Goal: Task Accomplishment & Management: Use online tool/utility

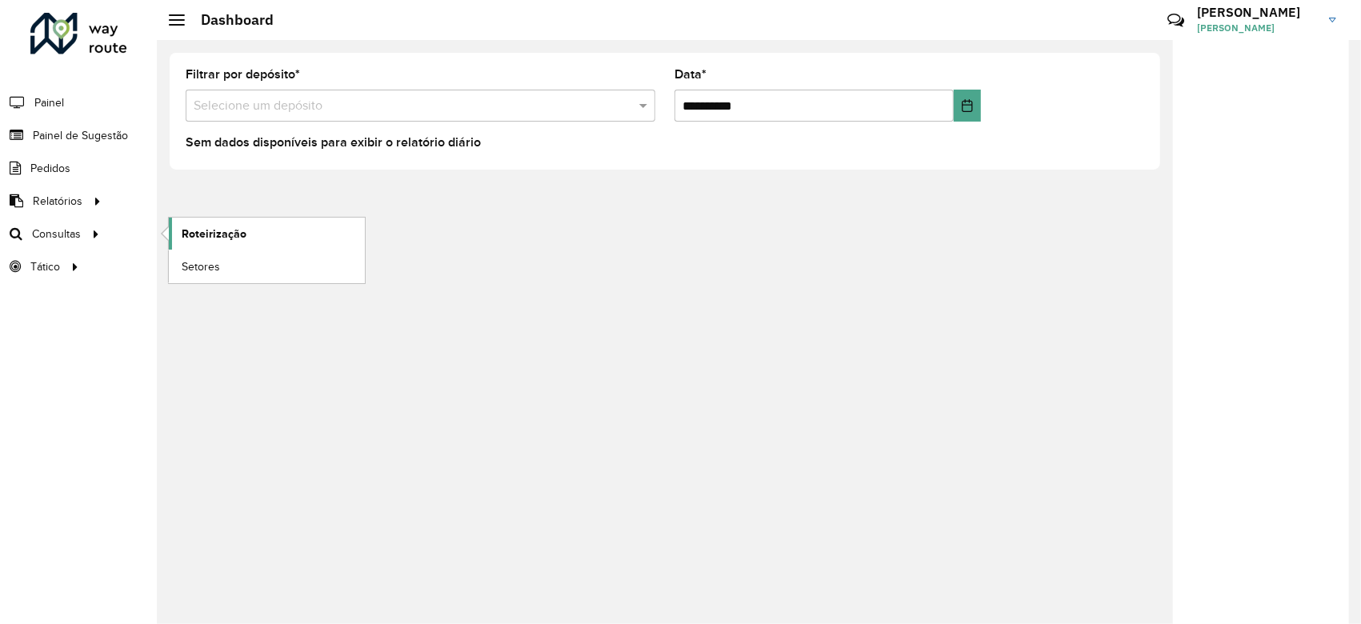
click at [214, 234] on span "Roteirização" at bounding box center [214, 234] width 65 height 17
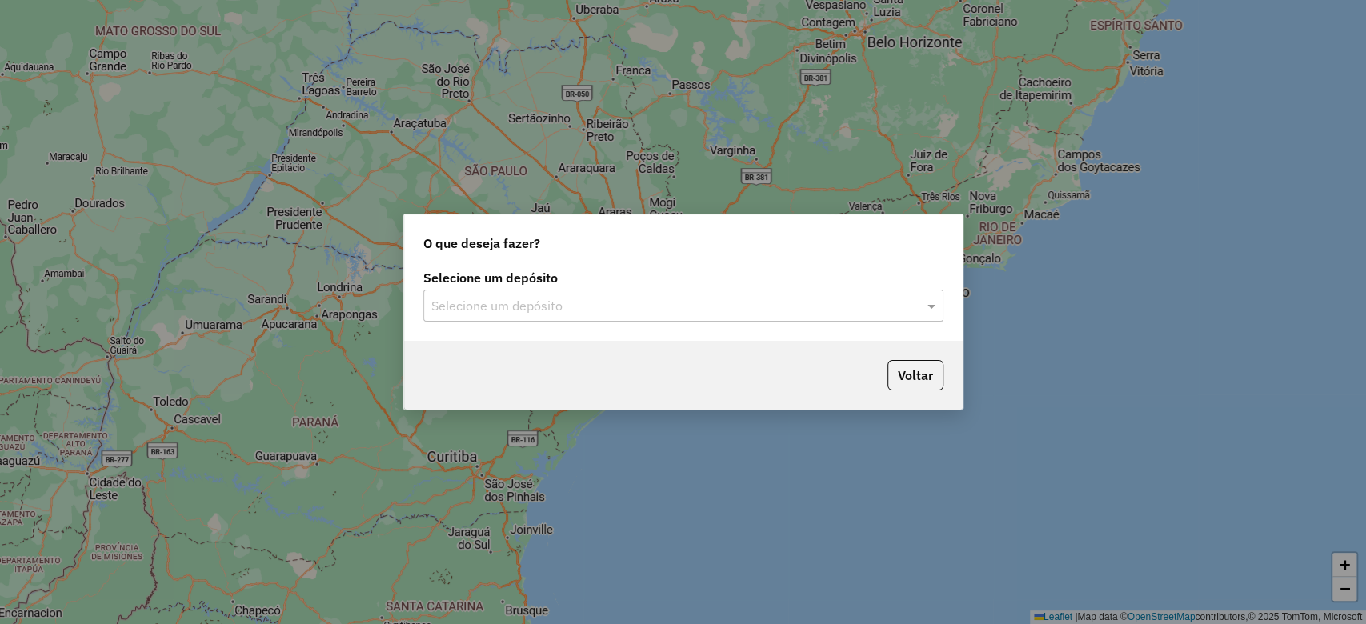
click at [558, 310] on input "text" at bounding box center [667, 306] width 472 height 19
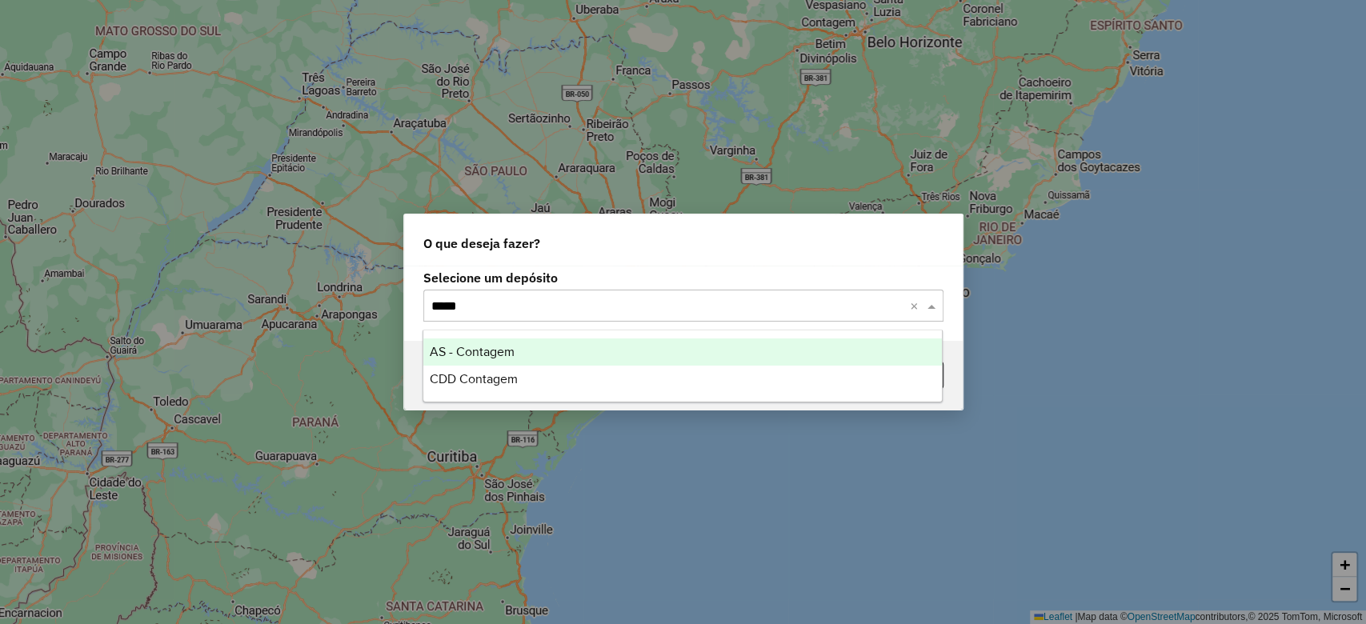
type input "******"
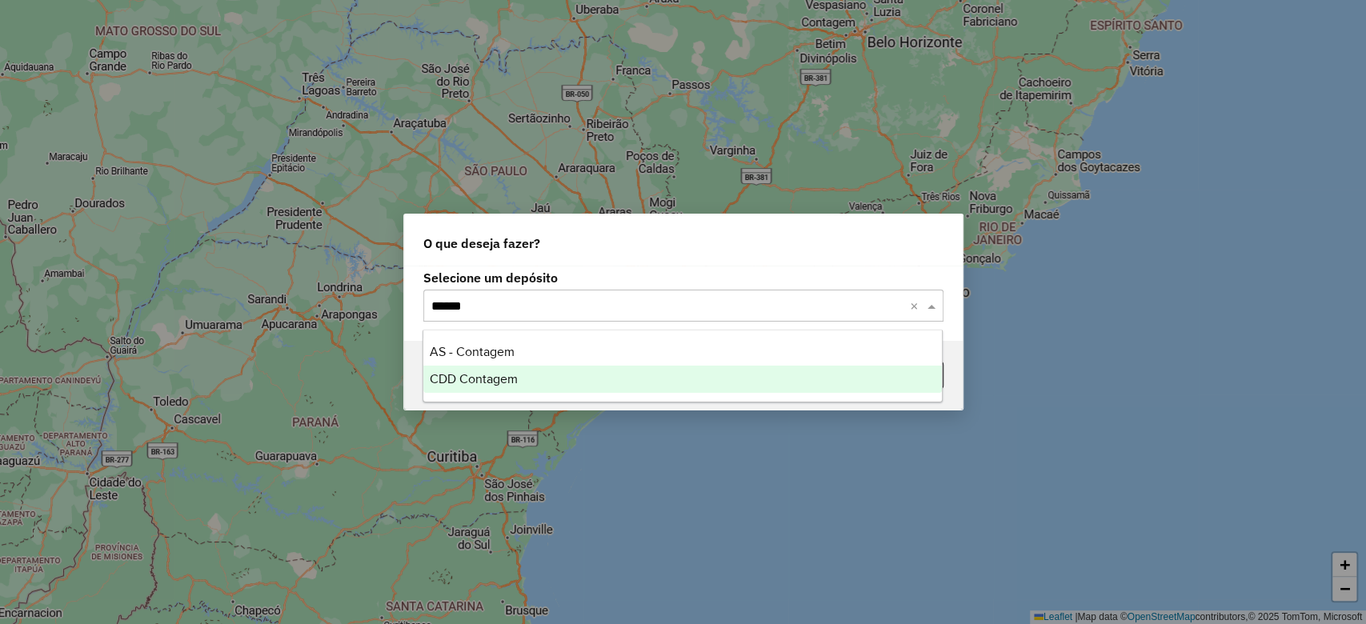
click at [503, 380] on span "CDD Contagem" at bounding box center [474, 379] width 88 height 14
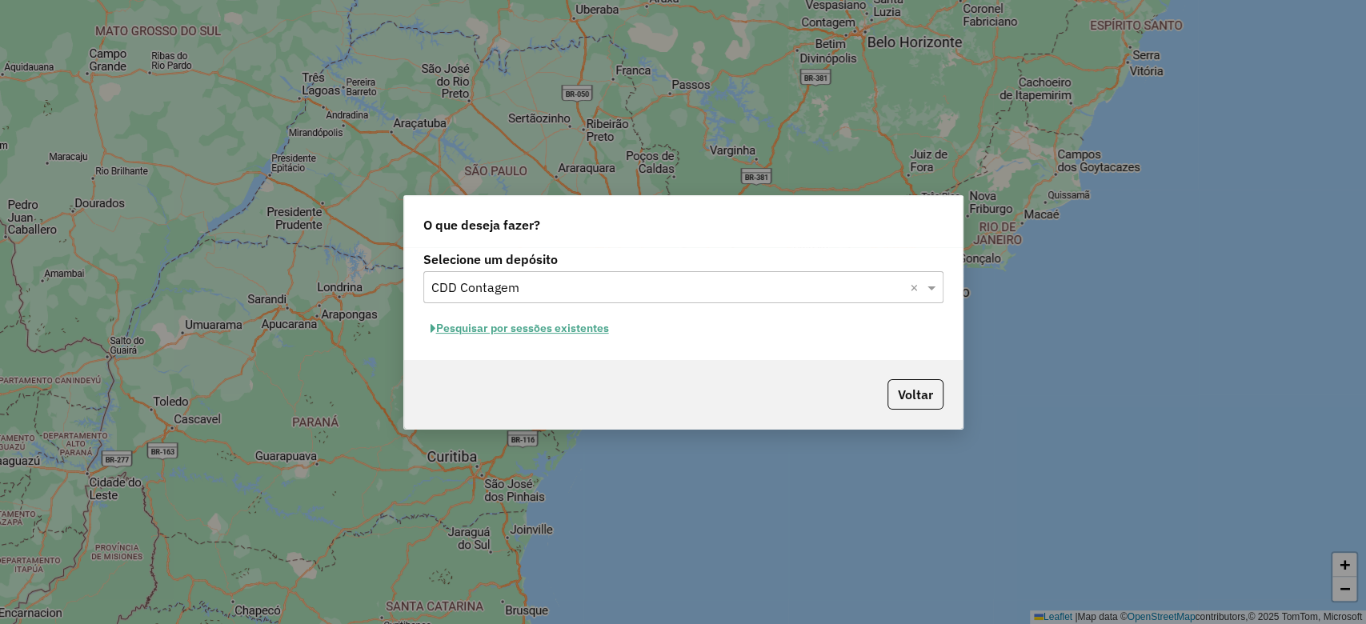
click at [579, 323] on button "Pesquisar por sessões existentes" at bounding box center [519, 328] width 193 height 25
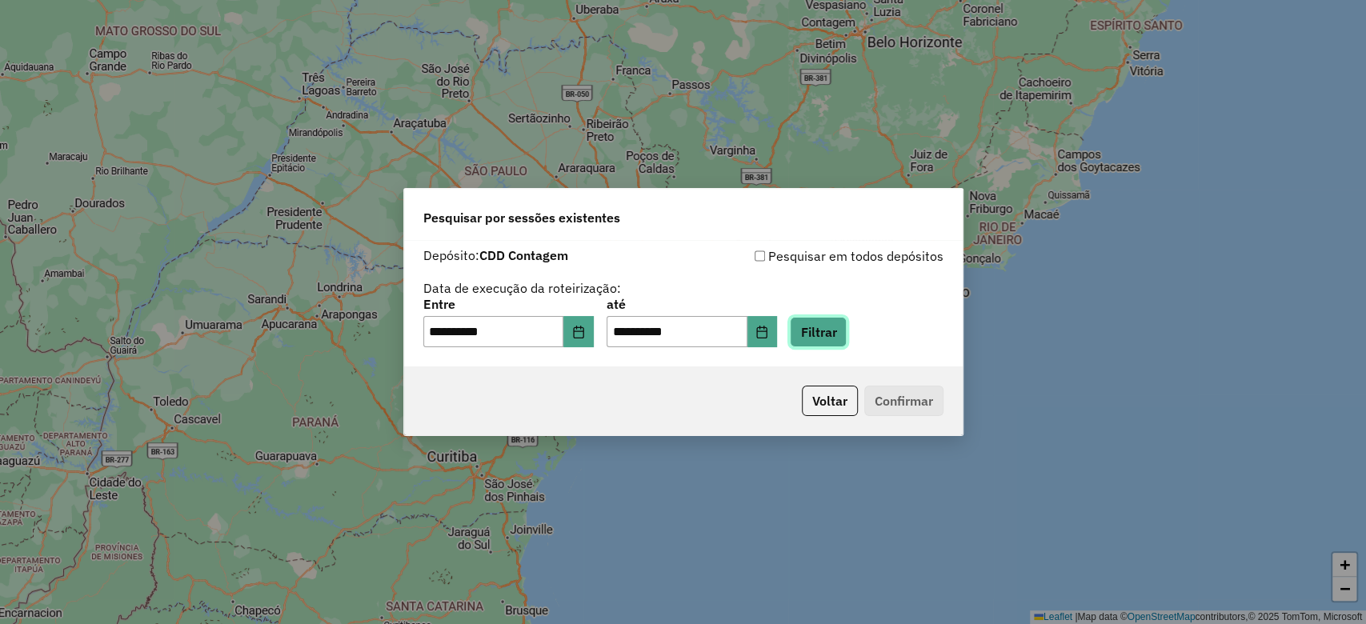
click at [839, 343] on button "Filtrar" at bounding box center [818, 332] width 57 height 30
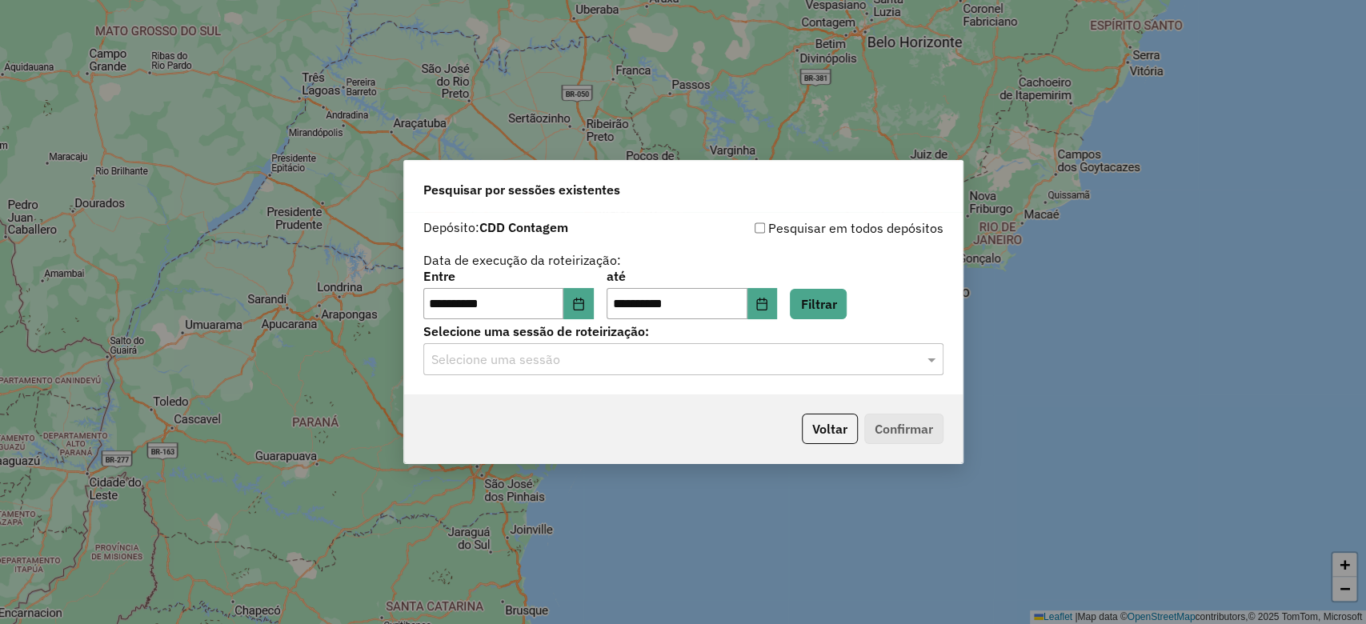
click at [647, 368] on input "text" at bounding box center [667, 360] width 472 height 19
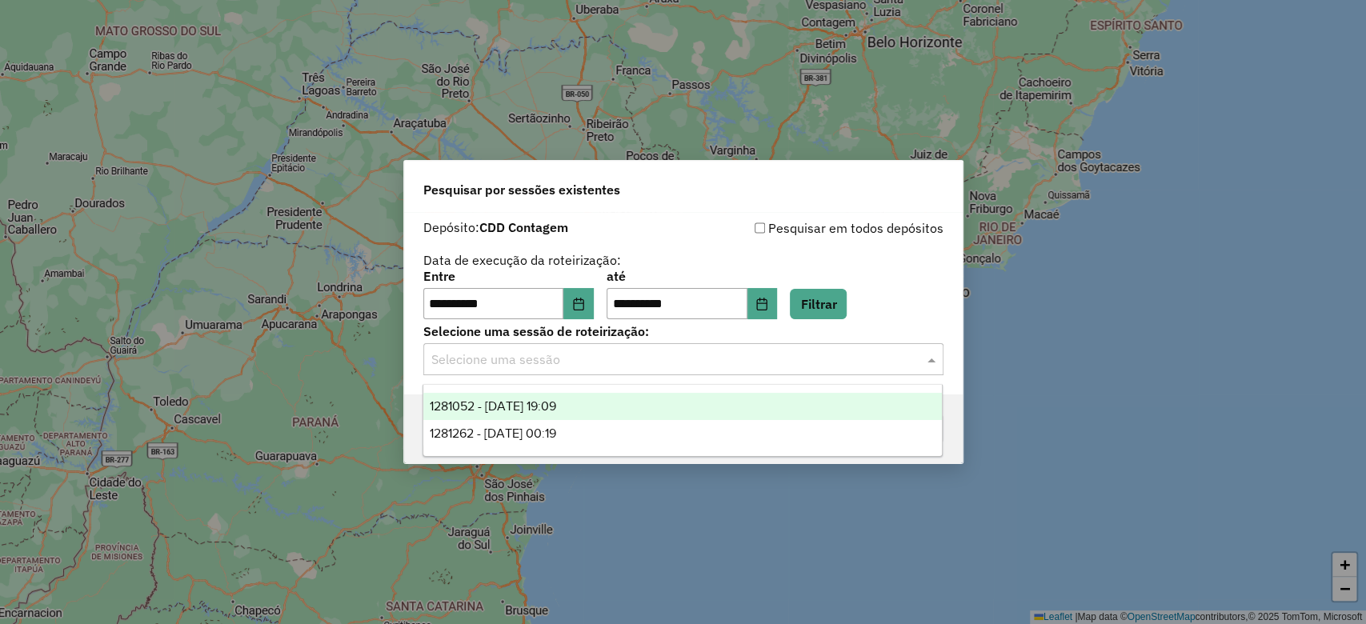
click at [634, 405] on div "1281052 - [DATE] 19:09" at bounding box center [682, 406] width 519 height 27
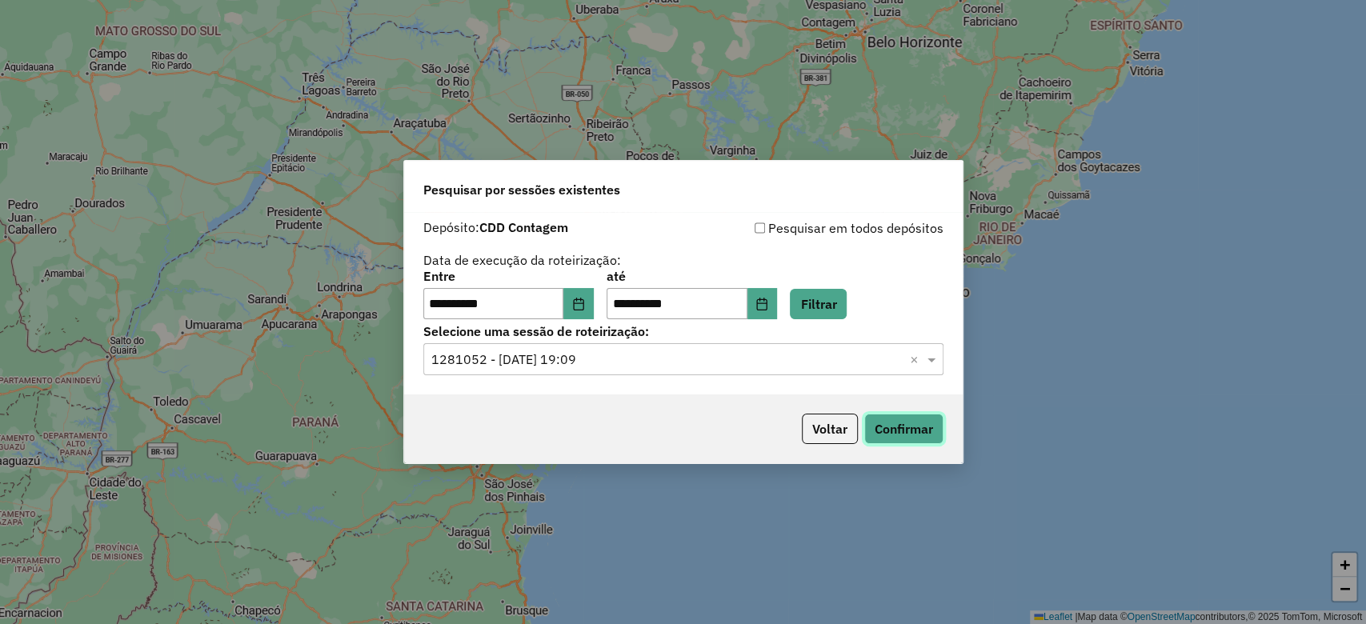
click at [890, 427] on button "Confirmar" at bounding box center [903, 429] width 79 height 30
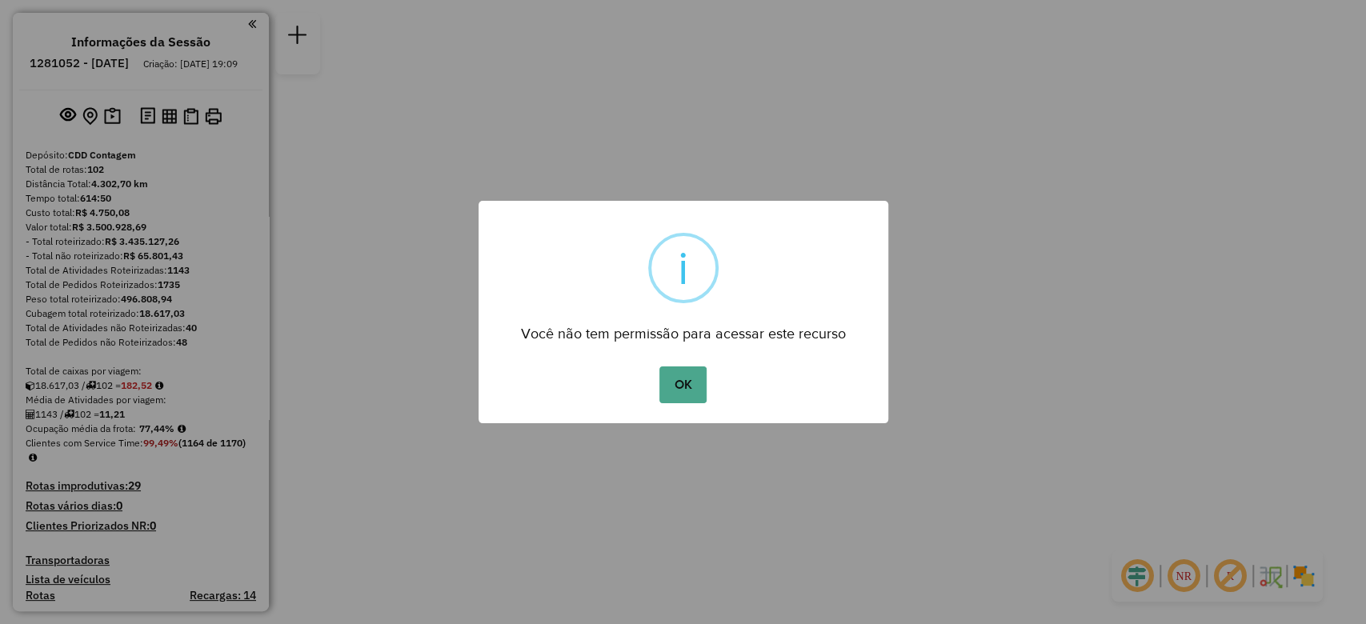
click at [680, 375] on button "OK" at bounding box center [682, 385] width 47 height 37
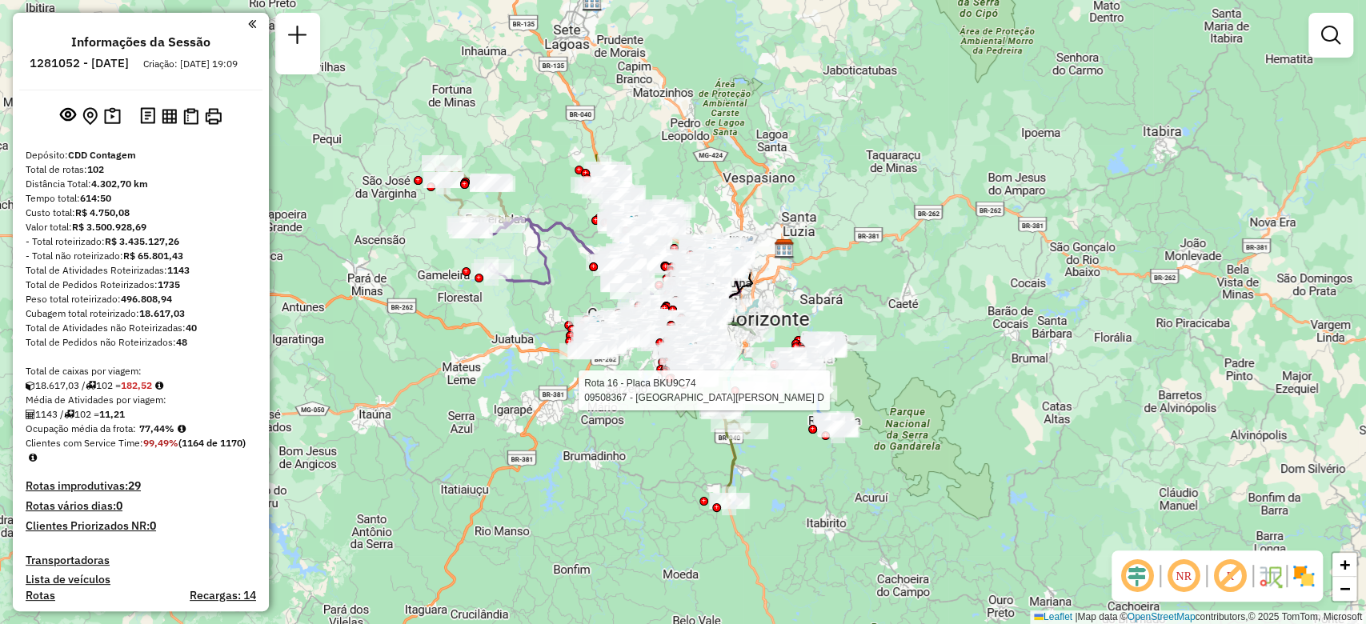
select select "**********"
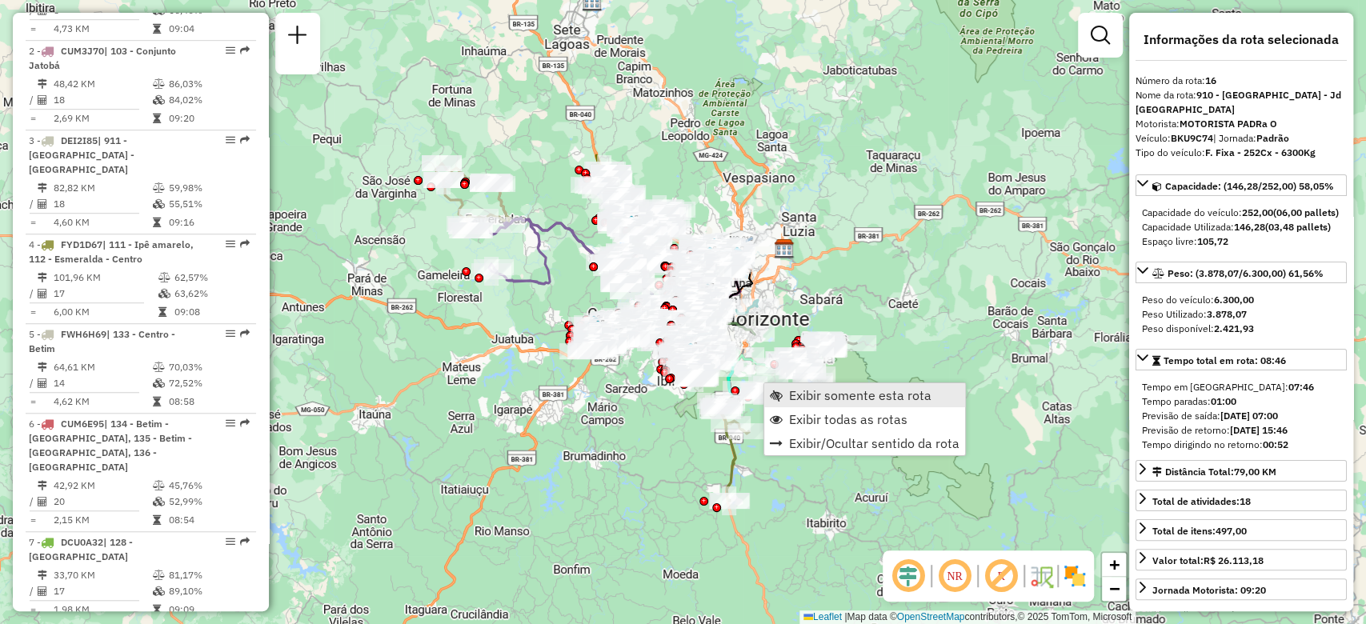
click at [783, 393] on link "Exibir somente esta rota" at bounding box center [864, 395] width 201 height 24
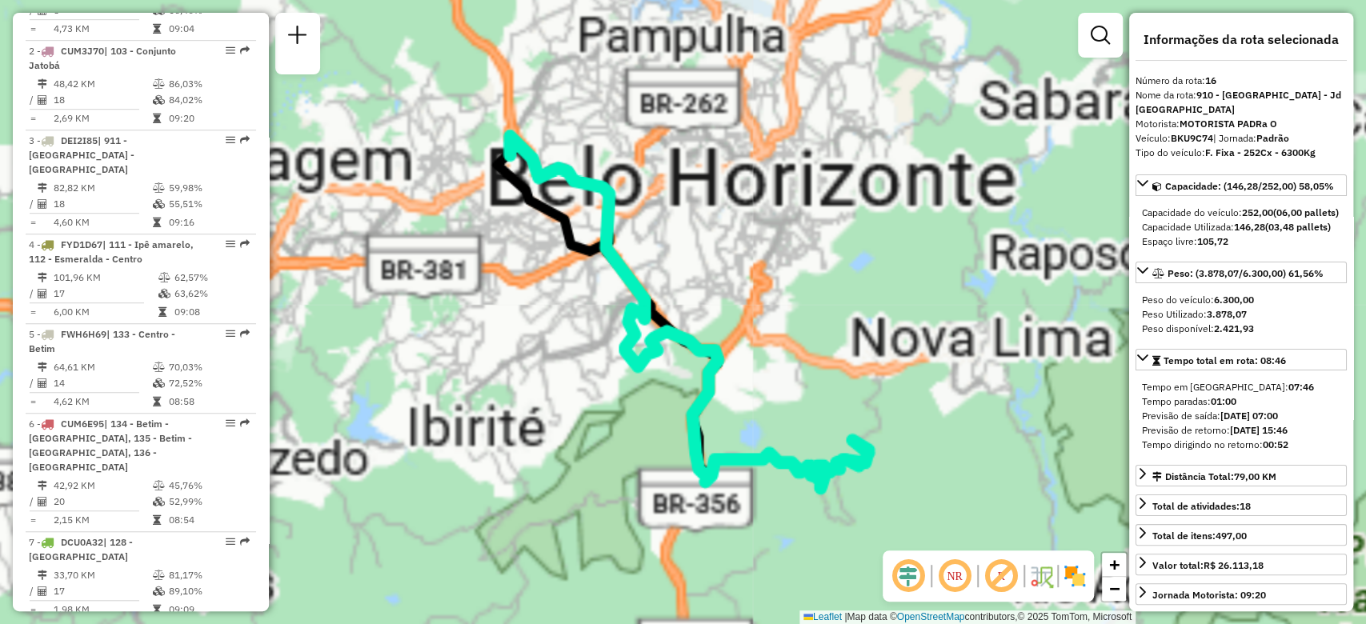
scroll to position [1970, 0]
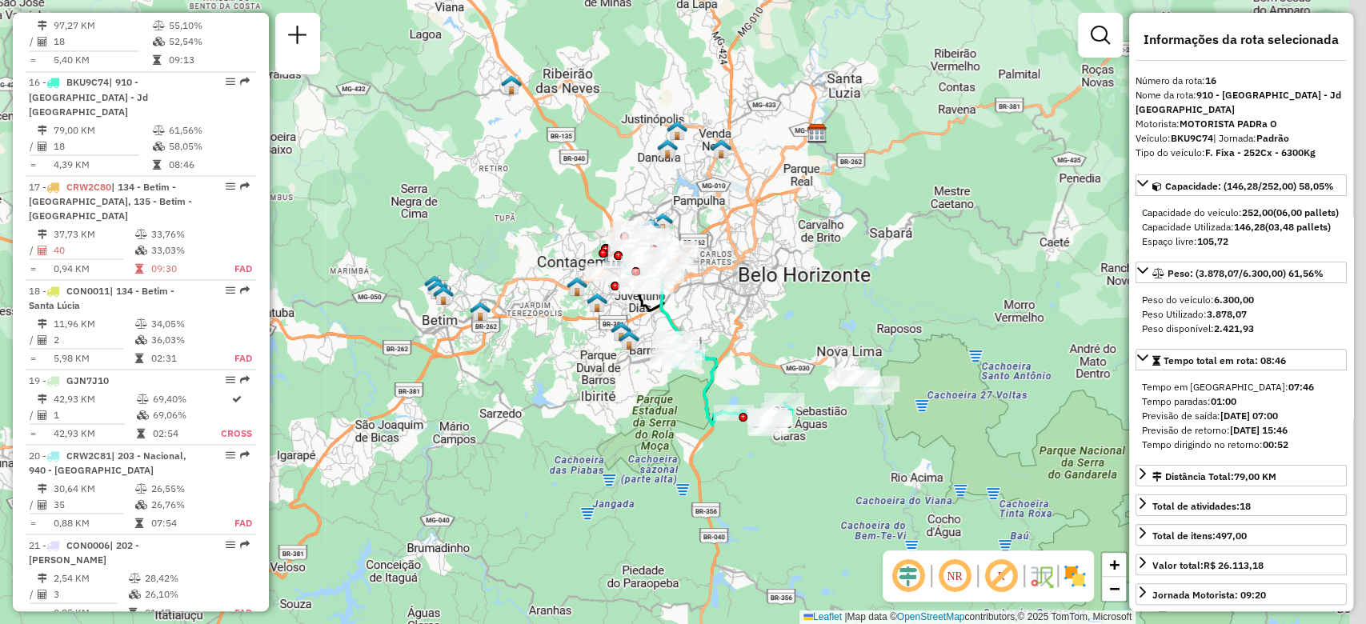
drag, startPoint x: 895, startPoint y: 354, endPoint x: 864, endPoint y: 346, distance: 31.4
click at [864, 346] on div "Janela de atendimento Grade de atendimento Capacidade Transportadoras Veículos …" at bounding box center [683, 312] width 1366 height 624
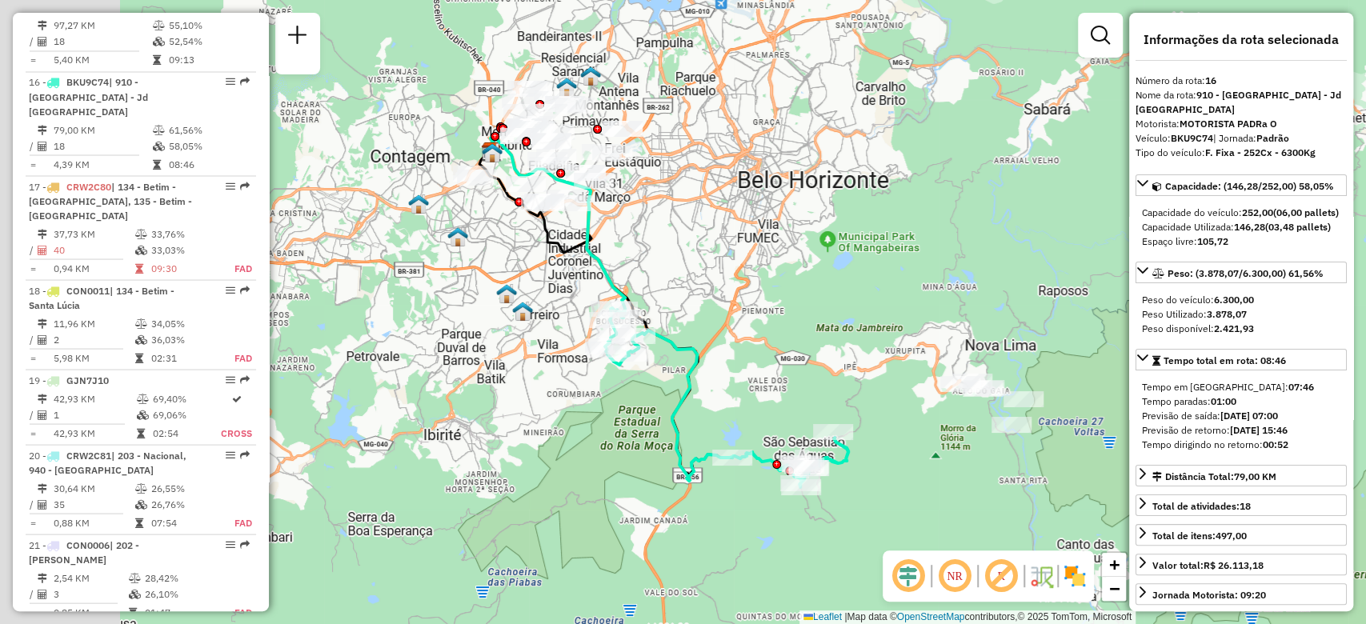
drag, startPoint x: 606, startPoint y: 262, endPoint x: 732, endPoint y: 322, distance: 140.0
click at [732, 322] on div "Janela de atendimento Grade de atendimento Capacidade Transportadoras Veículos …" at bounding box center [683, 312] width 1366 height 624
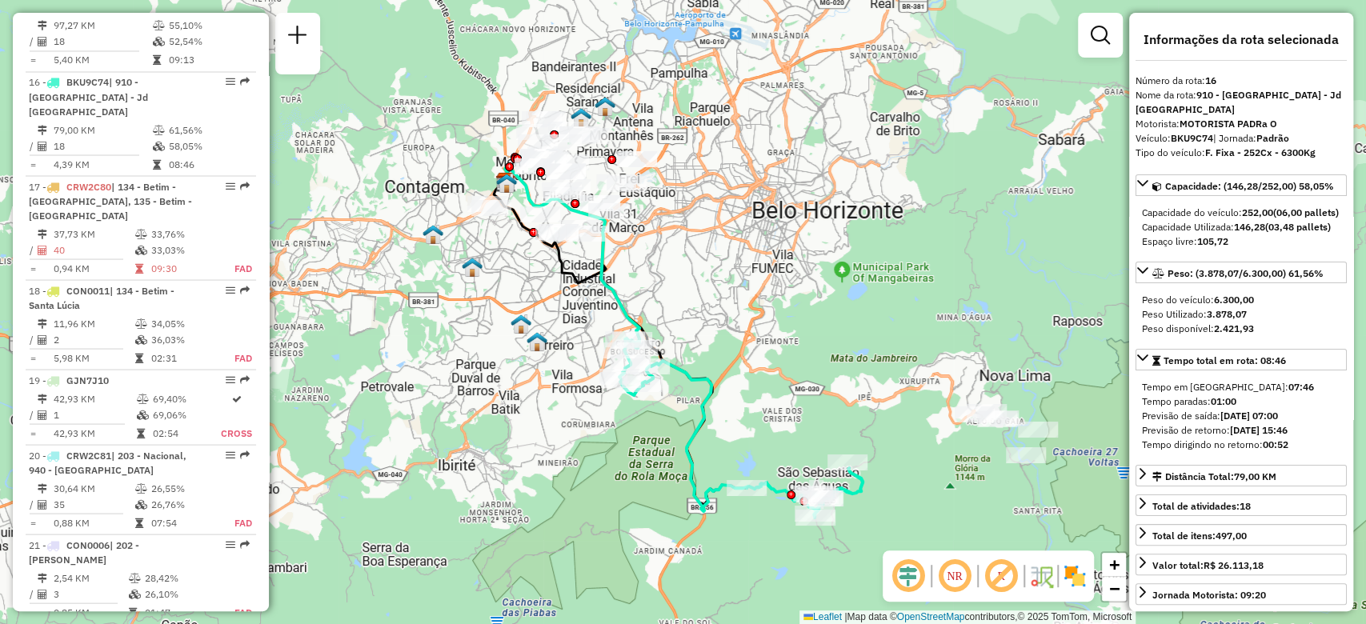
drag, startPoint x: 785, startPoint y: 344, endPoint x: 799, endPoint y: 375, distance: 34.0
click at [799, 375] on div "Janela de atendimento Grade de atendimento Capacidade Transportadoras Veículos …" at bounding box center [683, 312] width 1366 height 624
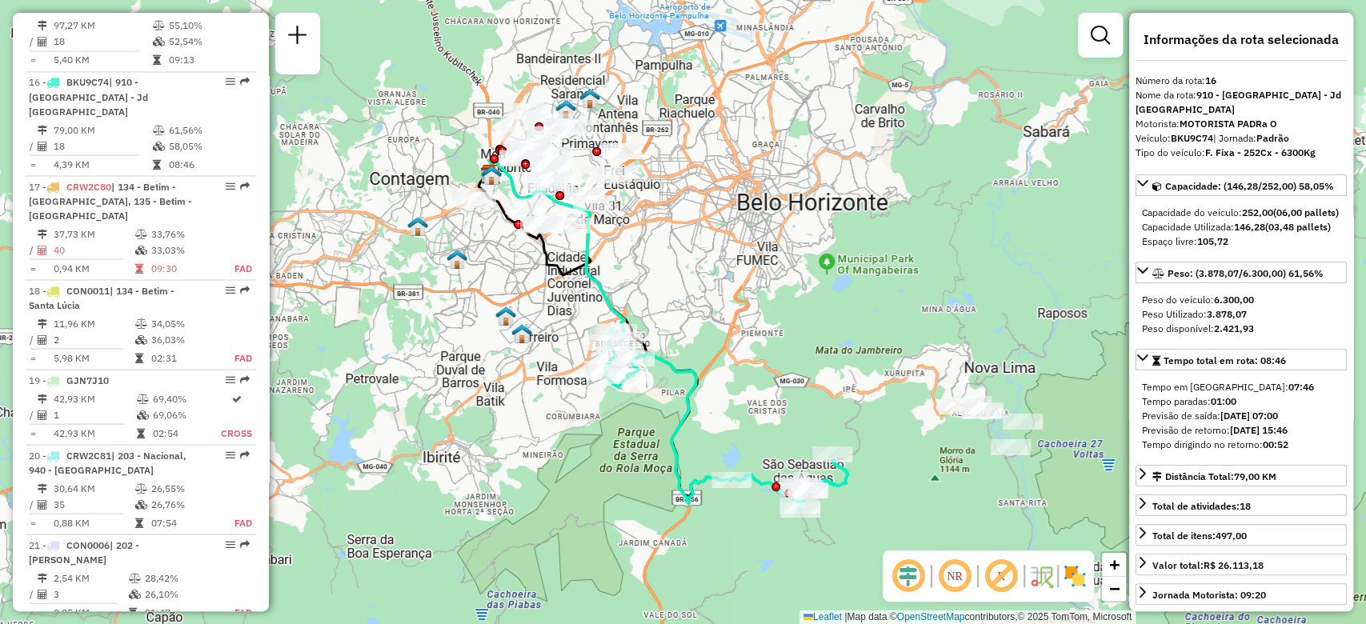
drag, startPoint x: 814, startPoint y: 392, endPoint x: 806, endPoint y: 389, distance: 8.6
click at [807, 389] on div "Janela de atendimento Grade de atendimento Capacidade Transportadoras Veículos …" at bounding box center [683, 312] width 1366 height 624
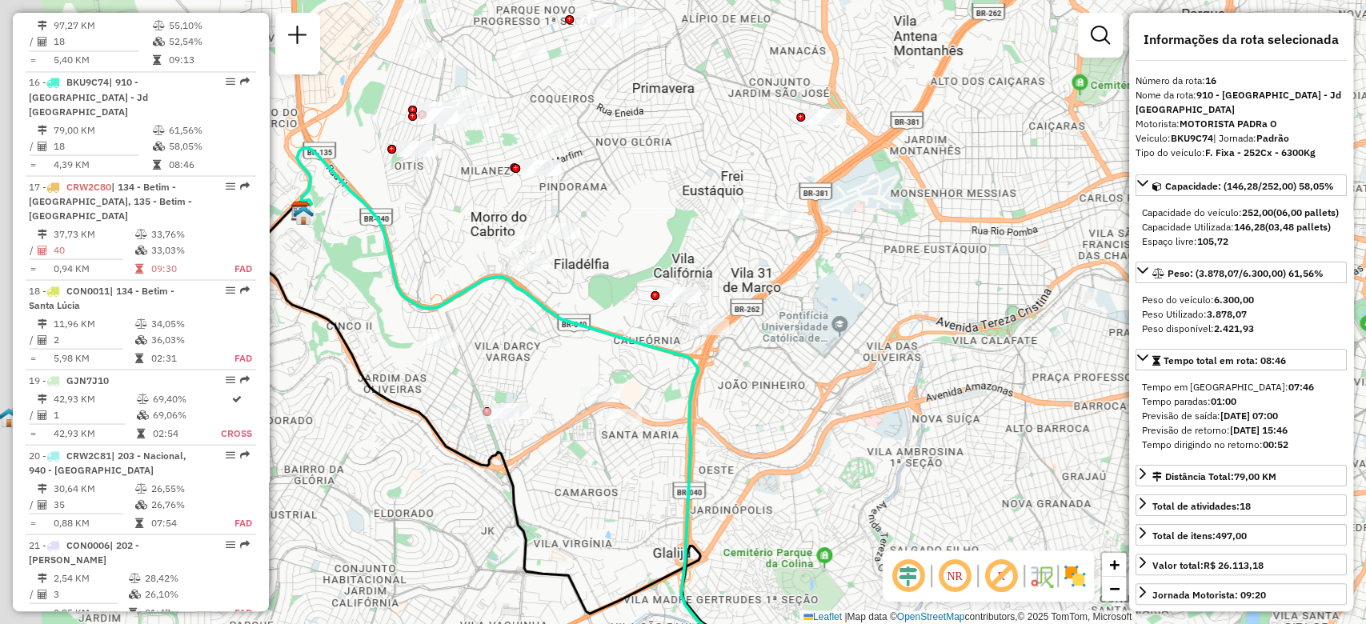
drag, startPoint x: 707, startPoint y: 240, endPoint x: 871, endPoint y: 237, distance: 163.3
click at [871, 237] on div "Janela de atendimento Grade de atendimento Capacidade Transportadoras Veículos …" at bounding box center [683, 312] width 1366 height 624
drag, startPoint x: 645, startPoint y: 205, endPoint x: 752, endPoint y: 266, distance: 123.7
click at [752, 266] on div "Janela de atendimento Grade de atendimento Capacidade Transportadoras Veículos …" at bounding box center [683, 312] width 1366 height 624
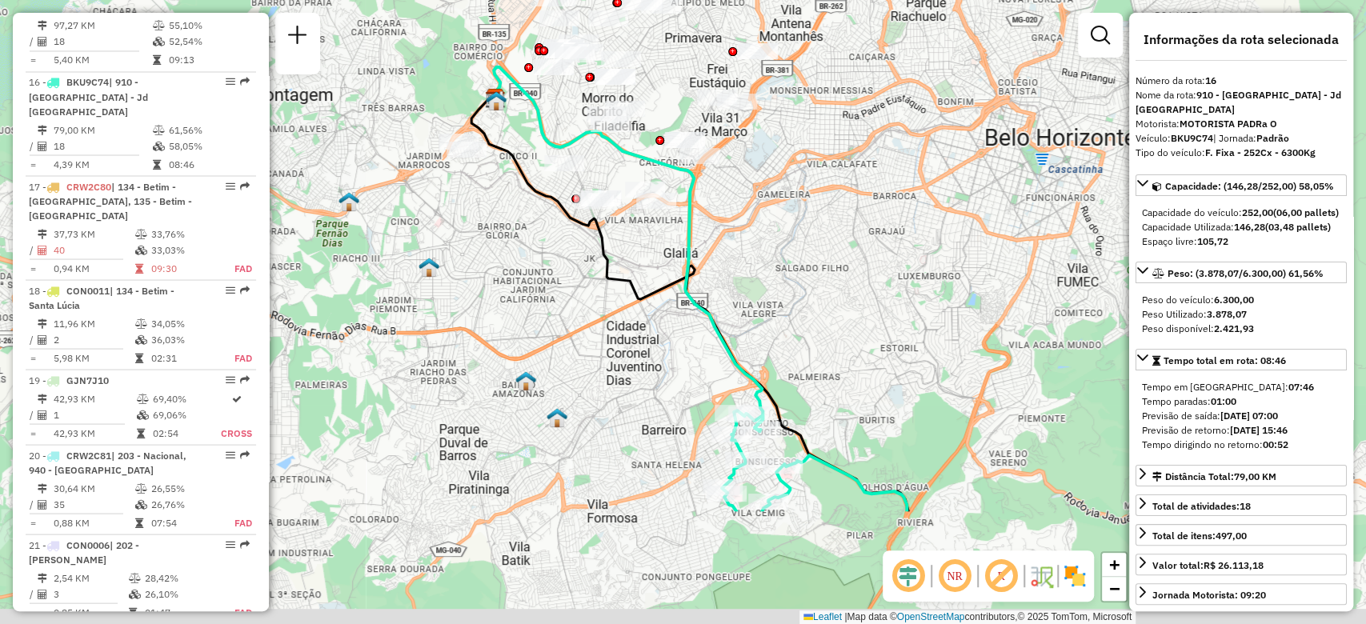
drag, startPoint x: 921, startPoint y: 432, endPoint x: 833, endPoint y: 253, distance: 199.7
click at [833, 253] on div "Janela de atendimento Grade de atendimento Capacidade Transportadoras Veículos …" at bounding box center [683, 312] width 1366 height 624
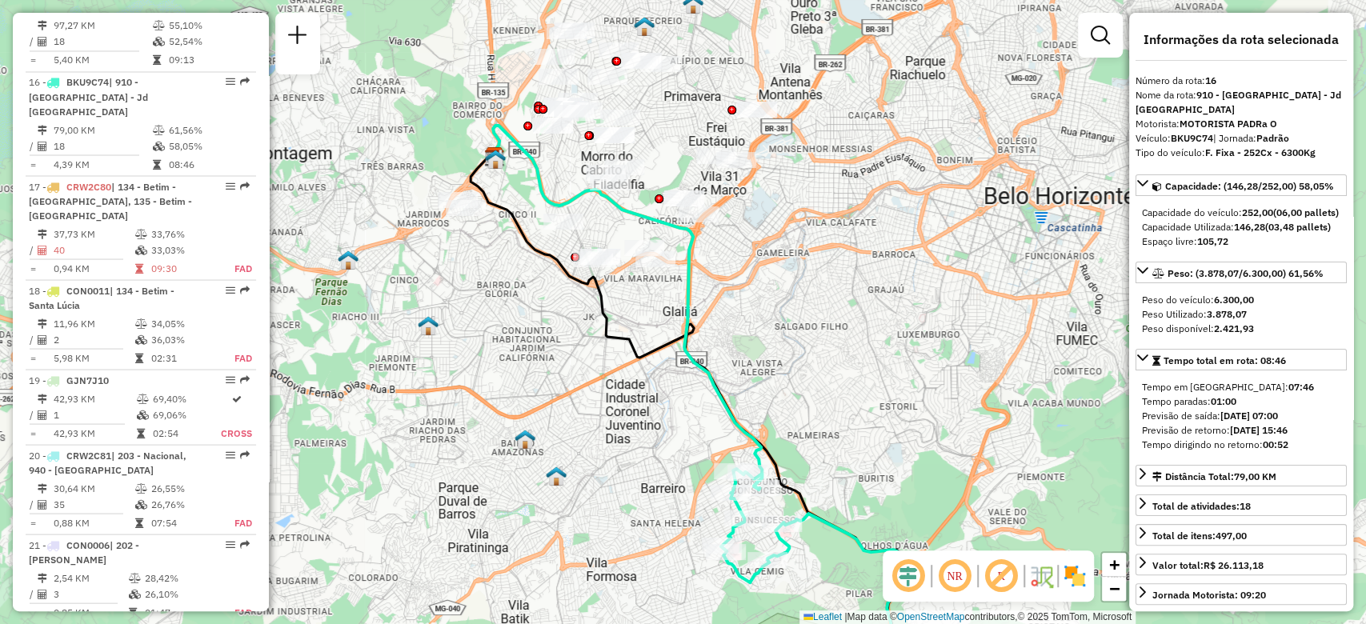
drag, startPoint x: 807, startPoint y: 298, endPoint x: 810, endPoint y: 361, distance: 62.5
click at [810, 361] on div "Janela de atendimento Grade de atendimento Capacidade Transportadoras Veículos …" at bounding box center [683, 312] width 1366 height 624
